Goal: Find specific page/section: Find specific page/section

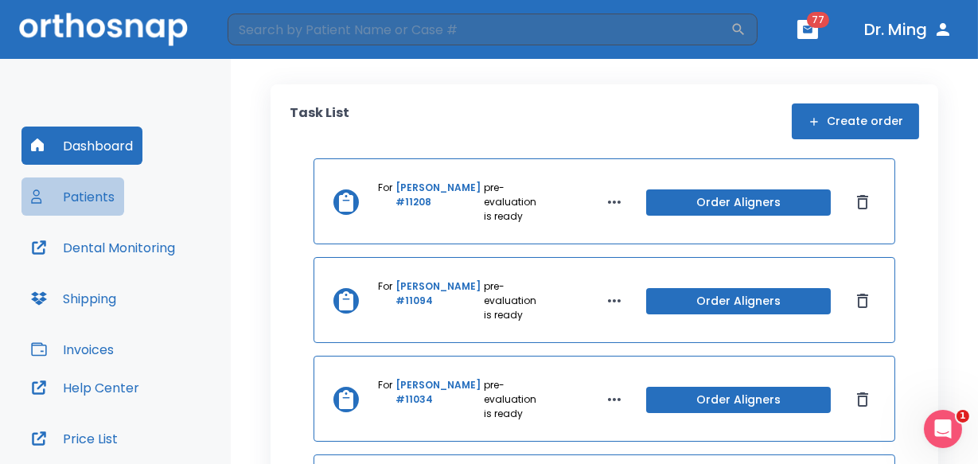
click at [80, 202] on button "Patients" at bounding box center [72, 197] width 103 height 38
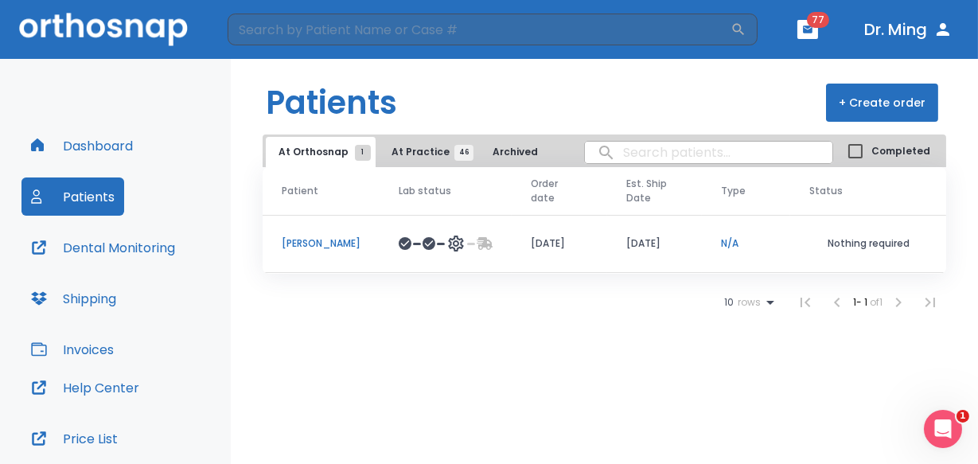
click at [307, 244] on p "[PERSON_NAME]" at bounding box center [321, 243] width 79 height 14
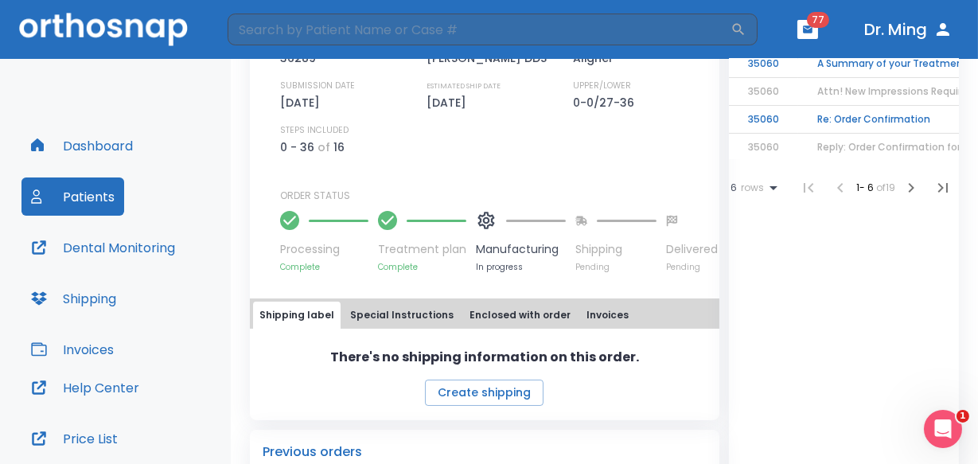
scroll to position [488, 0]
